Goal: Transaction & Acquisition: Purchase product/service

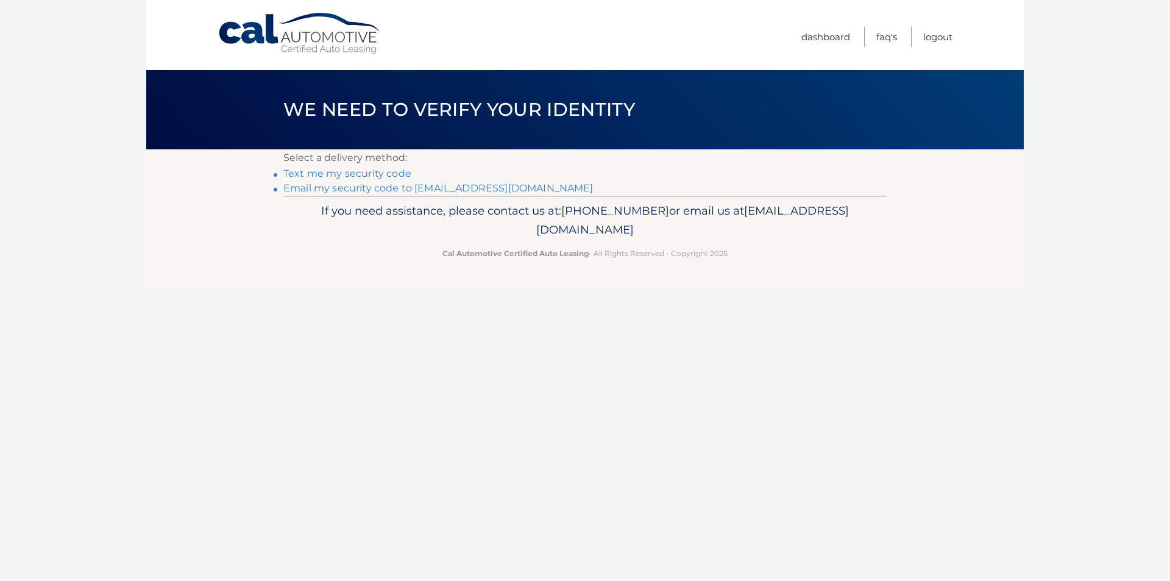
click at [370, 190] on link "Email my security code to m******@dakott.com" at bounding box center [438, 188] width 310 height 12
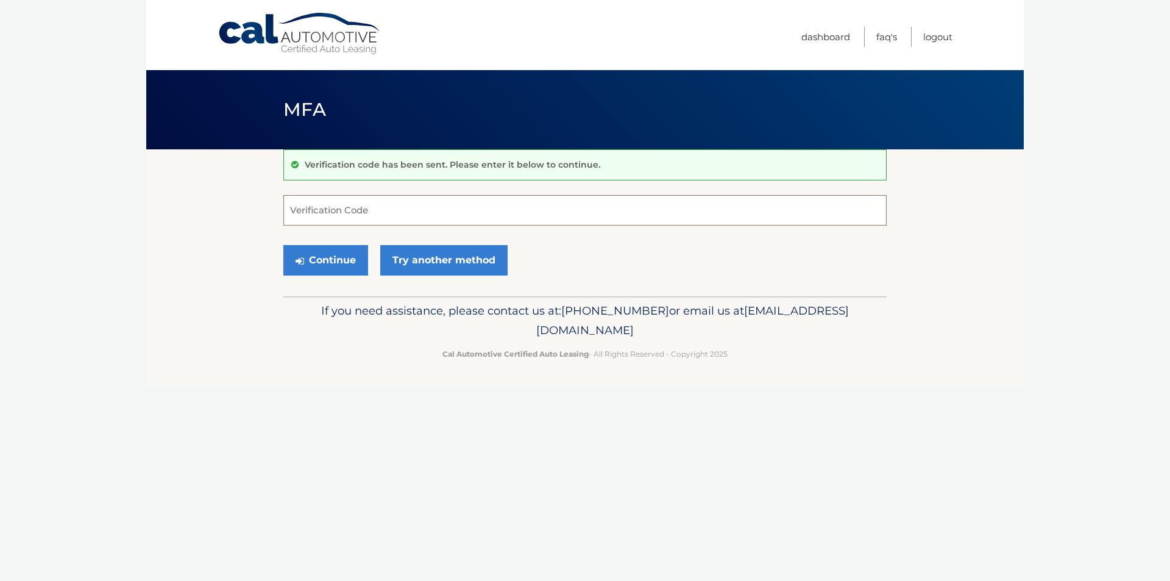
click at [436, 201] on input "Verification Code" at bounding box center [584, 210] width 603 height 30
type input "772137"
click at [337, 266] on button "Continue" at bounding box center [325, 260] width 85 height 30
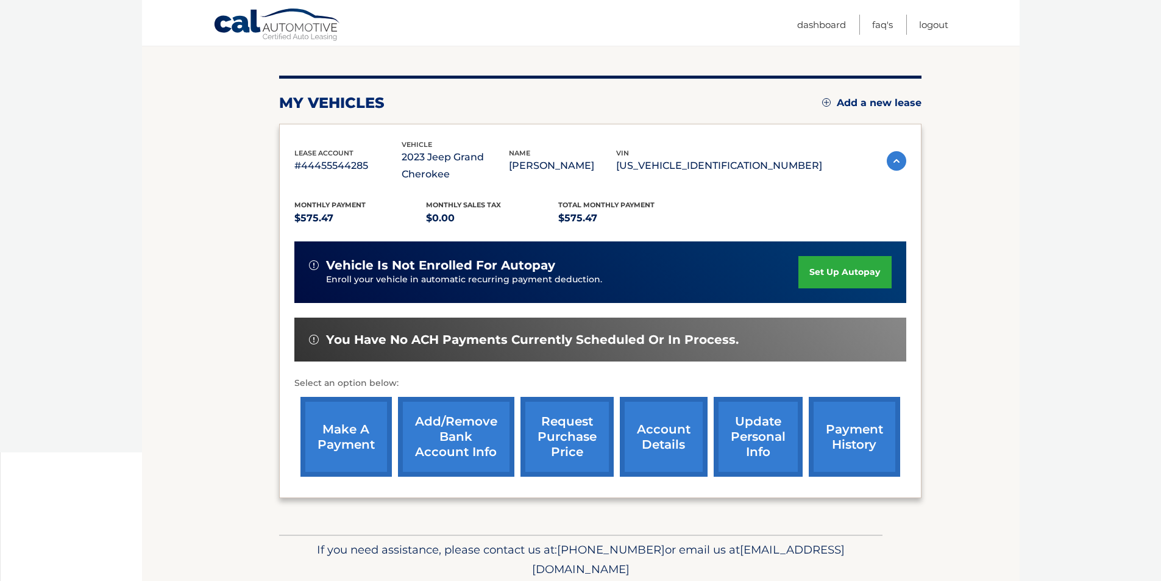
scroll to position [175, 0]
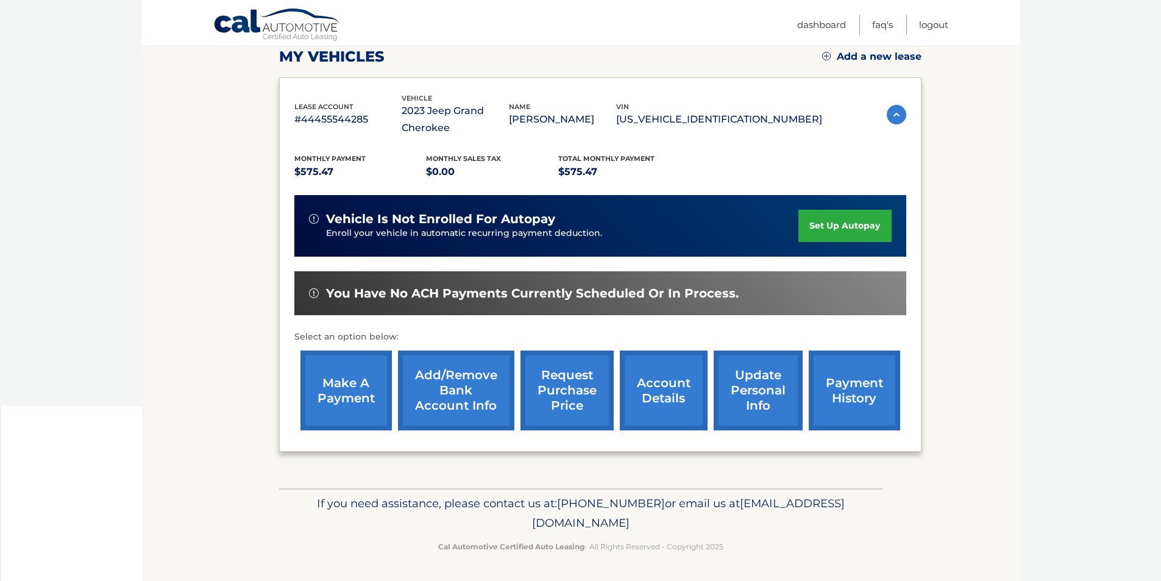
click at [336, 389] on link "make a payment" at bounding box center [345, 390] width 91 height 80
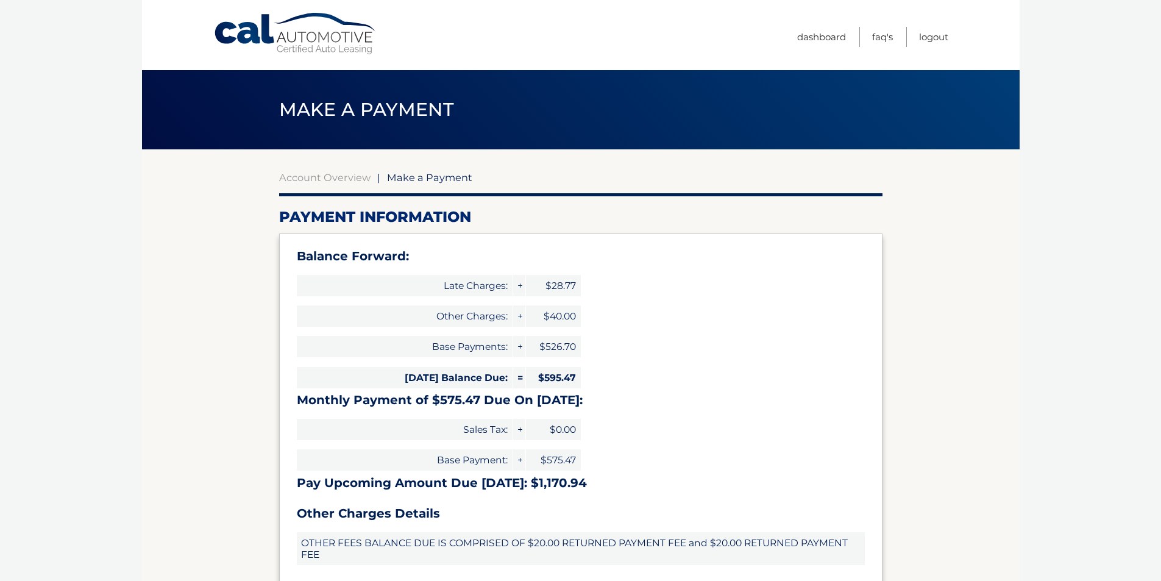
select select "ZWE3OGRmYjEtYzliNS00ODdlLWExN2EtNTA2ZDBkYmMwNDlm"
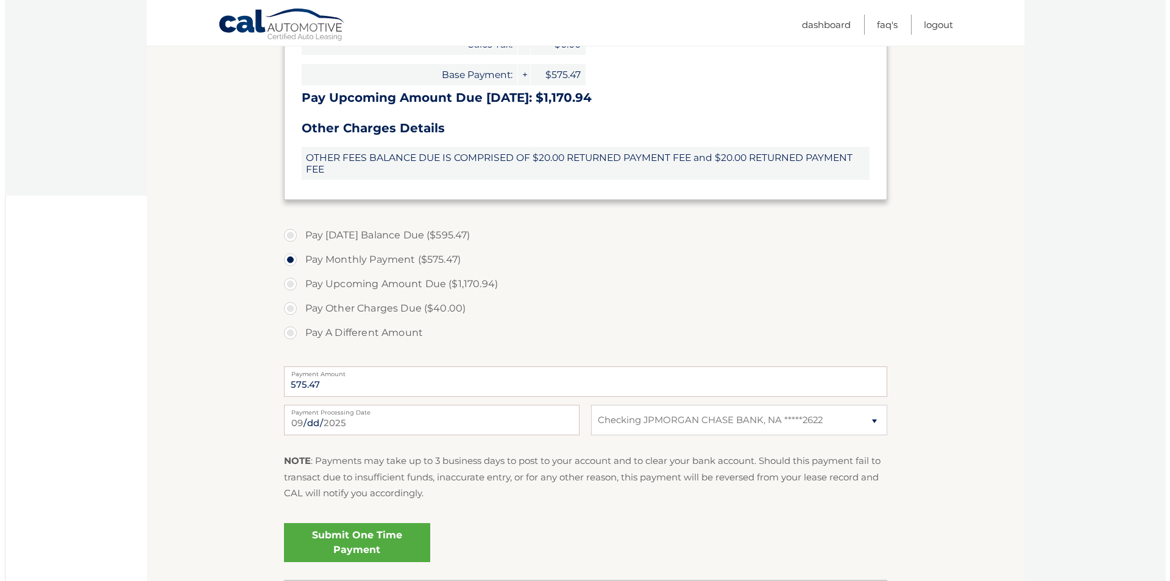
scroll to position [426, 0]
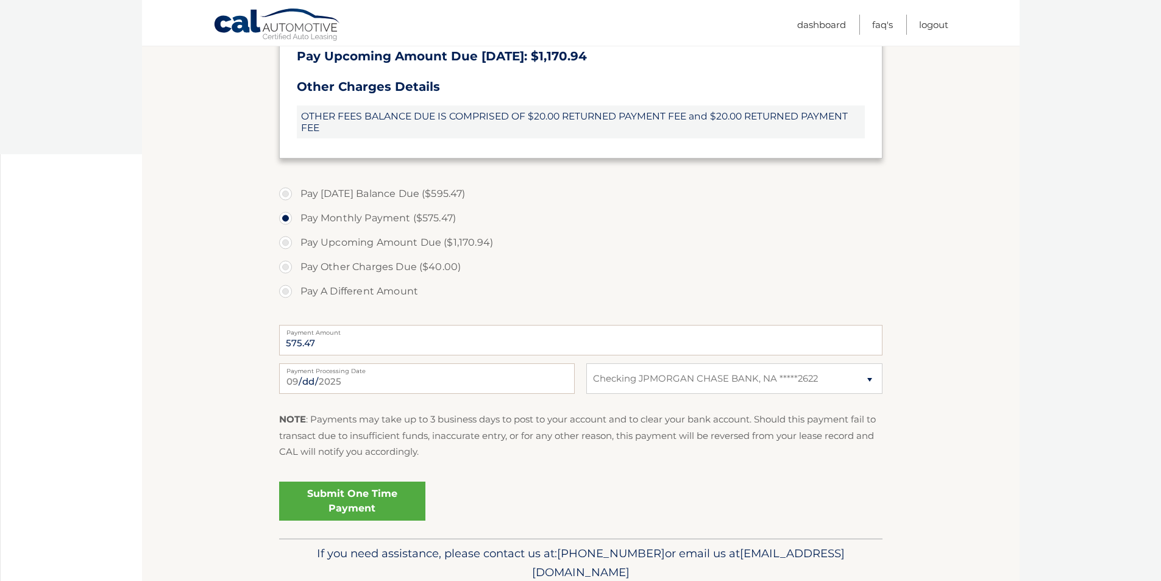
click at [348, 490] on link "Submit One Time Payment" at bounding box center [352, 500] width 146 height 39
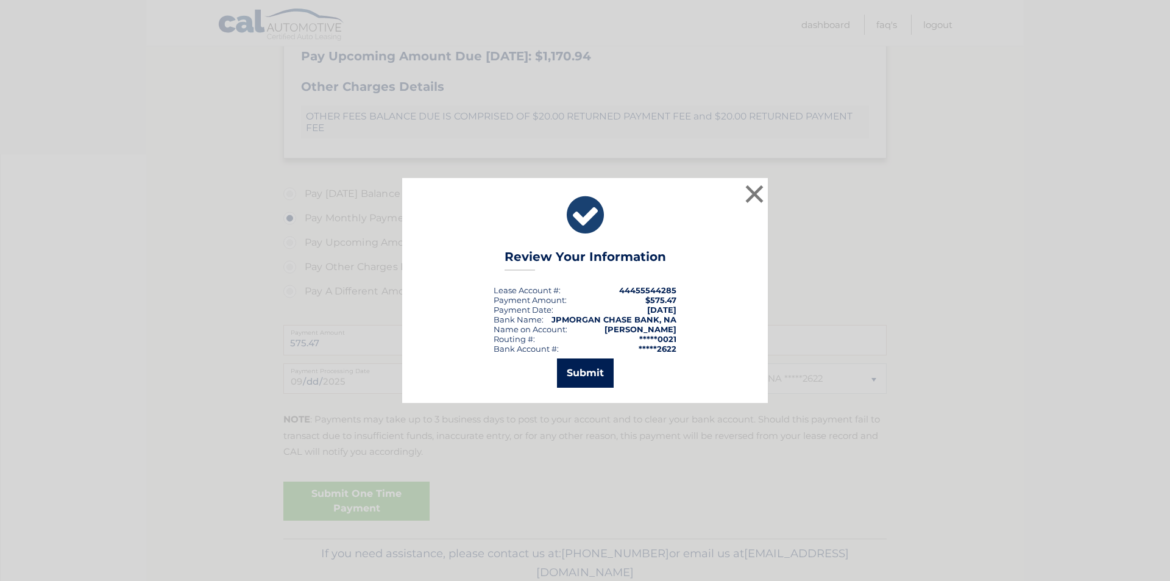
click at [562, 377] on button "Submit" at bounding box center [585, 372] width 57 height 29
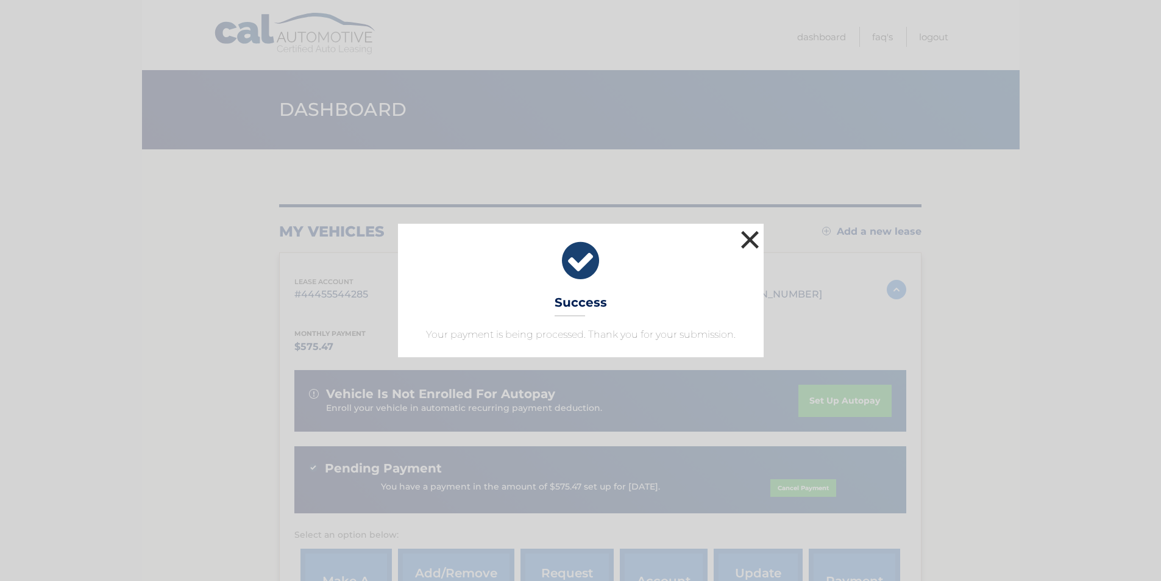
click at [750, 238] on button "×" at bounding box center [750, 239] width 24 height 24
